Goal: Find specific page/section: Find specific page/section

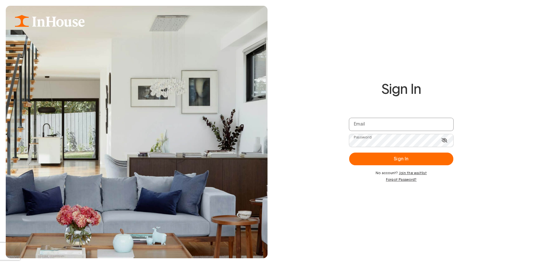
type input "**********"
click at [446, 140] on icon at bounding box center [444, 139] width 6 height 5
click at [404, 156] on button "Sign In" at bounding box center [401, 158] width 104 height 13
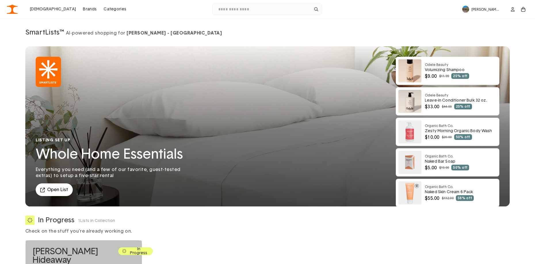
scroll to position [3, 0]
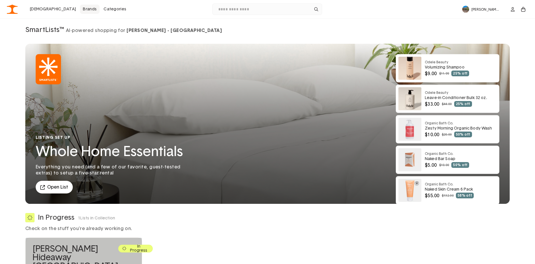
click at [80, 7] on link "Brands" at bounding box center [90, 9] width 20 height 9
click at [80, 9] on link "Brands" at bounding box center [90, 9] width 20 height 9
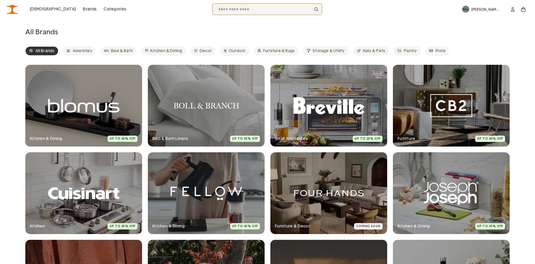
click at [246, 7] on input "text" at bounding box center [267, 9] width 110 height 12
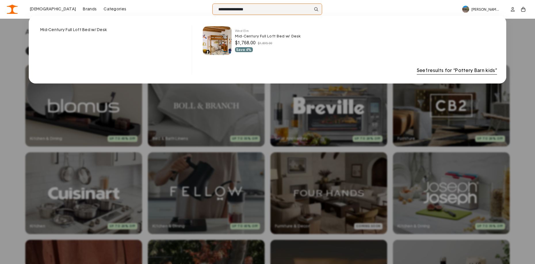
type input "**********"
click at [313, 6] on button at bounding box center [315, 8] width 5 height 5
click at [61, 9] on span at bounding box center [267, 132] width 535 height 264
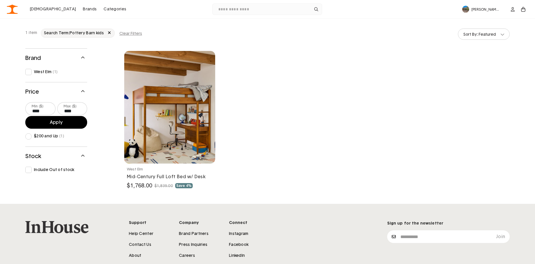
click at [318, 69] on div "West Elm Mid-Century Full Loft Bed w/ Desk $1,768.00 $1,839.00 Save 4% Sign up …" at bounding box center [316, 121] width 388 height 147
